Goal: Task Accomplishment & Management: Manage account settings

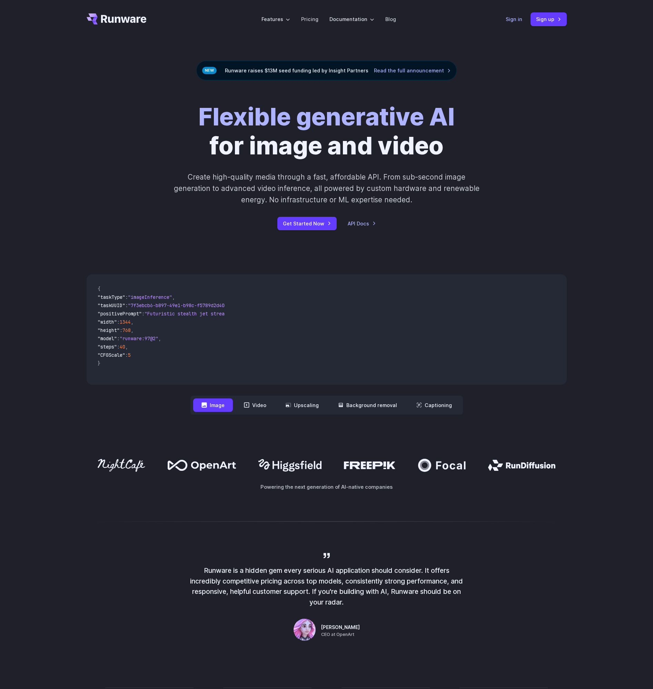
click at [509, 16] on link "Sign in" at bounding box center [513, 19] width 17 height 8
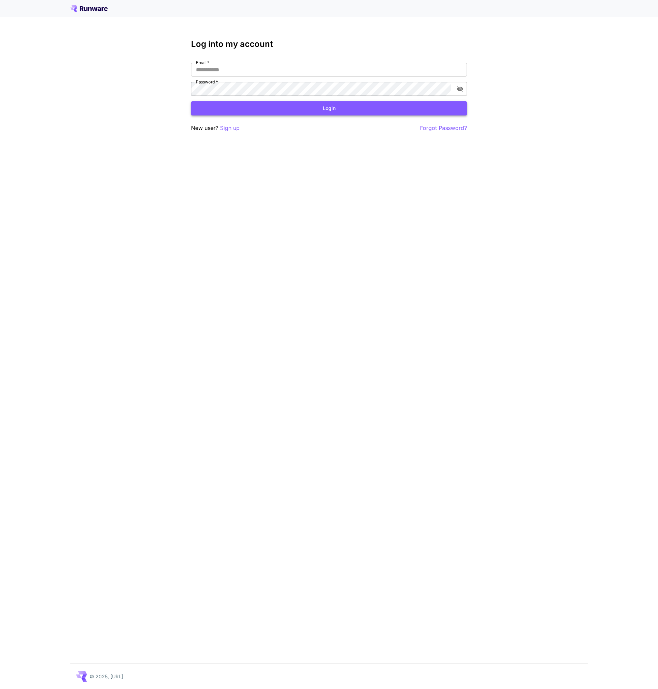
type input "**********"
click at [313, 111] on button "Login" at bounding box center [329, 108] width 276 height 14
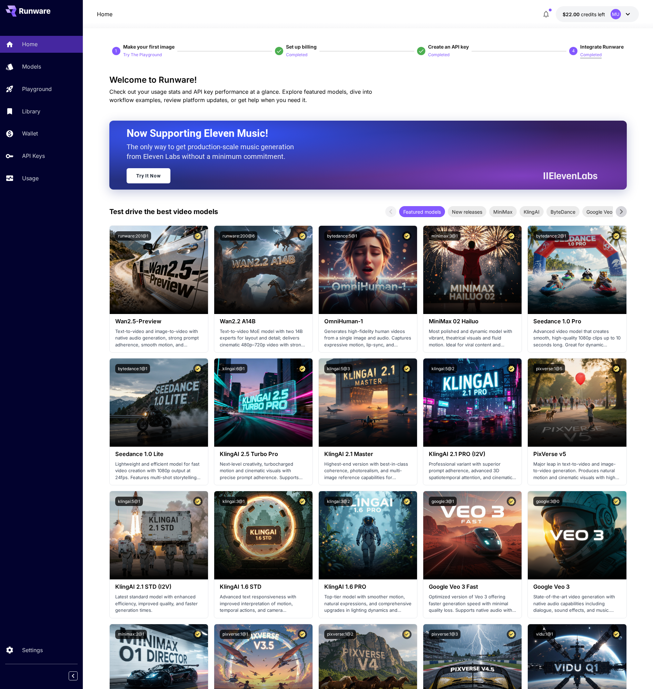
click at [590, 56] on p "Completed" at bounding box center [590, 55] width 21 height 7
